Goal: Check status: Check status

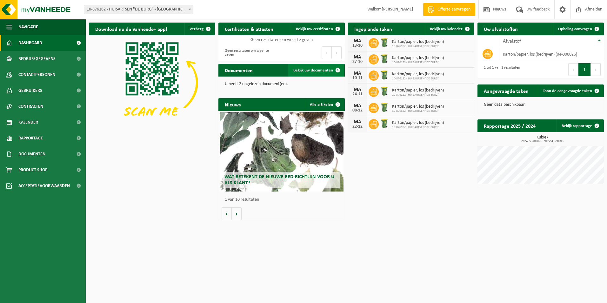
click at [307, 69] on span "Bekijk uw documenten" at bounding box center [314, 70] width 40 height 4
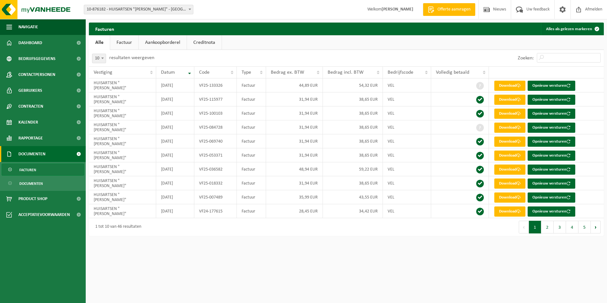
click at [205, 44] on link "Creditnota" at bounding box center [204, 42] width 35 height 15
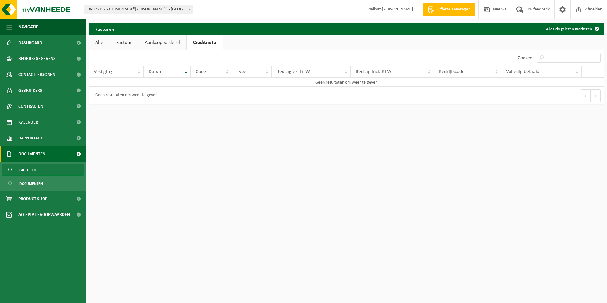
click at [174, 40] on link "Aankoopborderel" at bounding box center [163, 42] width 48 height 15
click at [126, 40] on link "Factuur" at bounding box center [124, 42] width 28 height 15
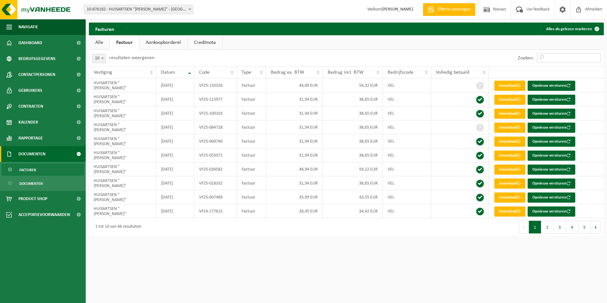
click at [548, 55] on input "Zoeken:" at bounding box center [569, 58] width 64 height 10
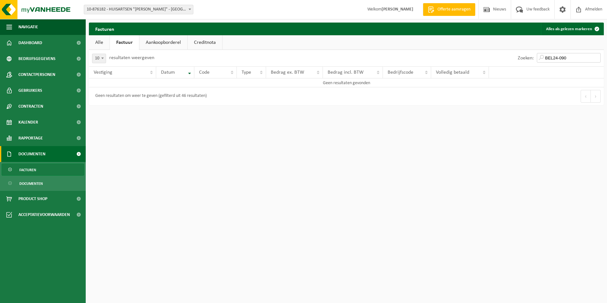
type input "BEL24-090"
click at [164, 42] on link "Aankoopborderel" at bounding box center [163, 42] width 48 height 15
click at [129, 42] on link "Factuur" at bounding box center [124, 42] width 28 height 15
click at [101, 41] on link "Alle" at bounding box center [99, 42] width 21 height 15
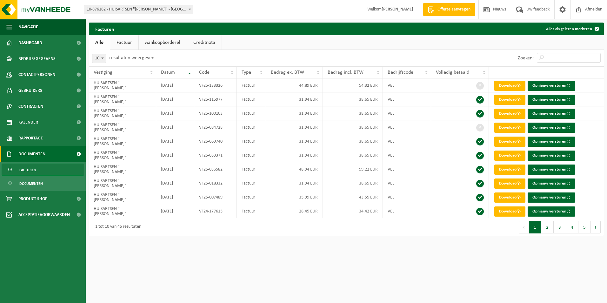
click at [198, 43] on link "Creditnota" at bounding box center [204, 42] width 35 height 15
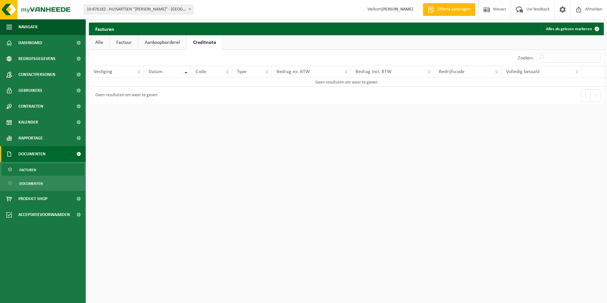
click at [119, 40] on link "Factuur" at bounding box center [124, 42] width 28 height 15
click at [100, 44] on link "Alle" at bounding box center [99, 42] width 21 height 15
